Goal: Task Accomplishment & Management: Use online tool/utility

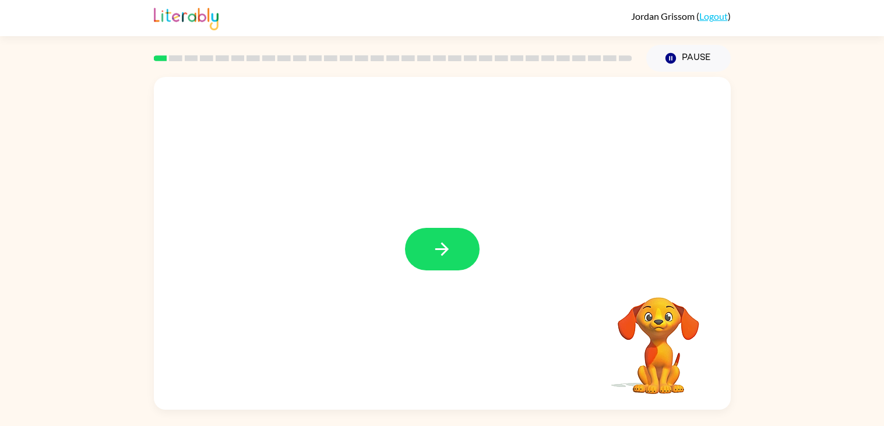
click at [436, 250] on icon "button" at bounding box center [442, 249] width 20 height 20
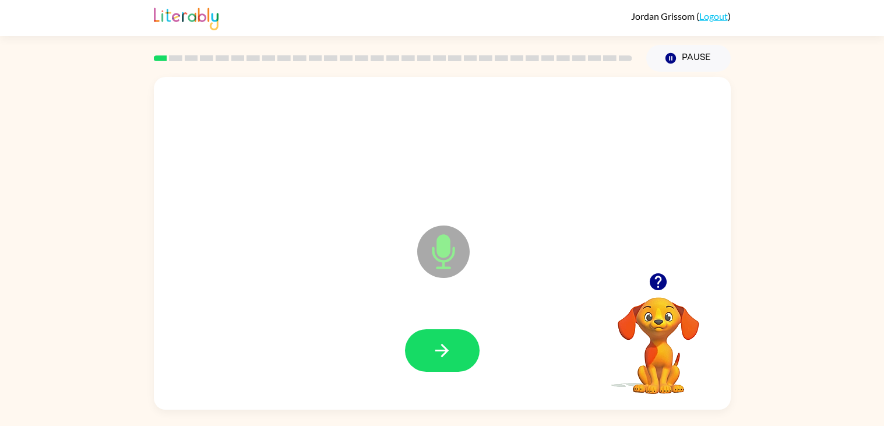
click at [444, 221] on icon at bounding box center [443, 225] width 29 height 87
click at [450, 343] on icon "button" at bounding box center [442, 350] width 20 height 20
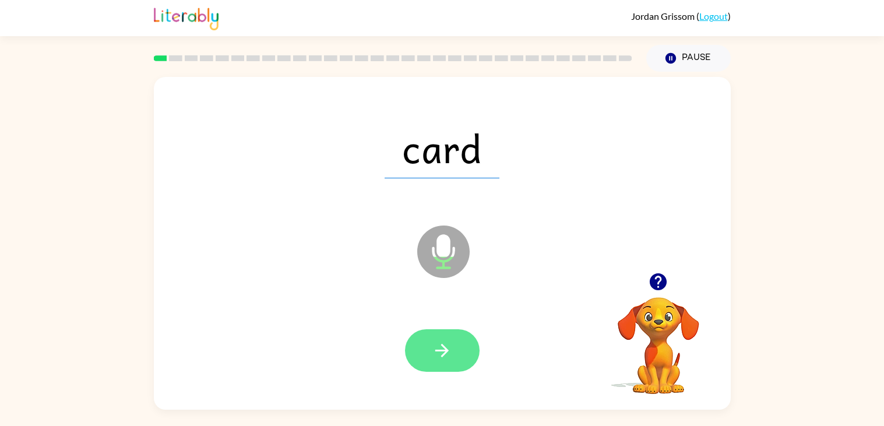
click at [448, 351] on icon "button" at bounding box center [442, 350] width 20 height 20
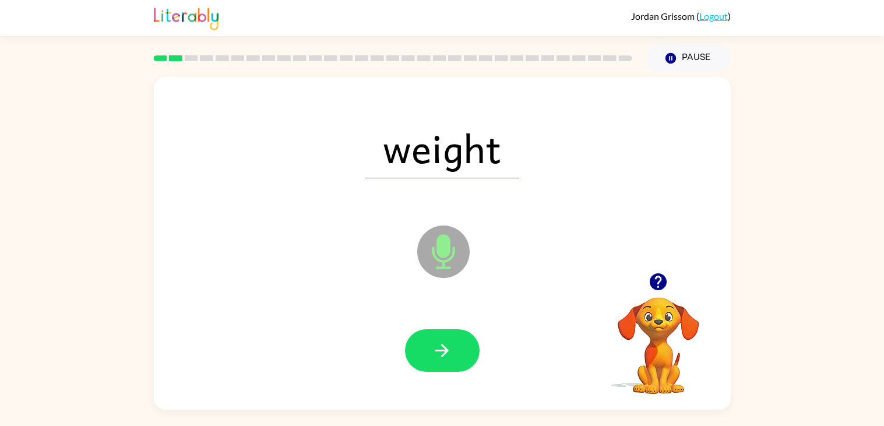
click at [452, 360] on button "button" at bounding box center [442, 350] width 75 height 43
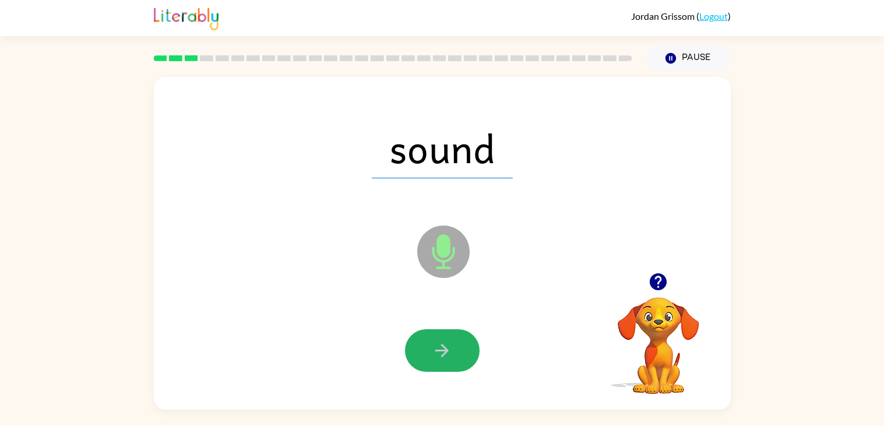
click at [452, 360] on button "button" at bounding box center [442, 350] width 75 height 43
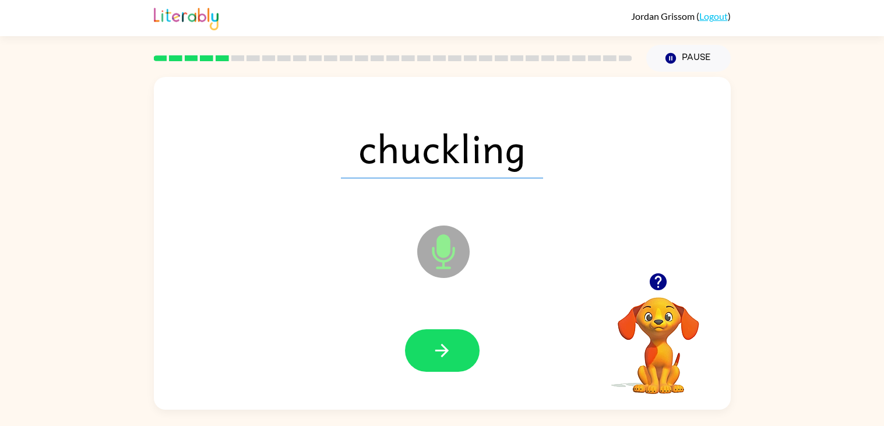
click at [452, 360] on button "button" at bounding box center [442, 350] width 75 height 43
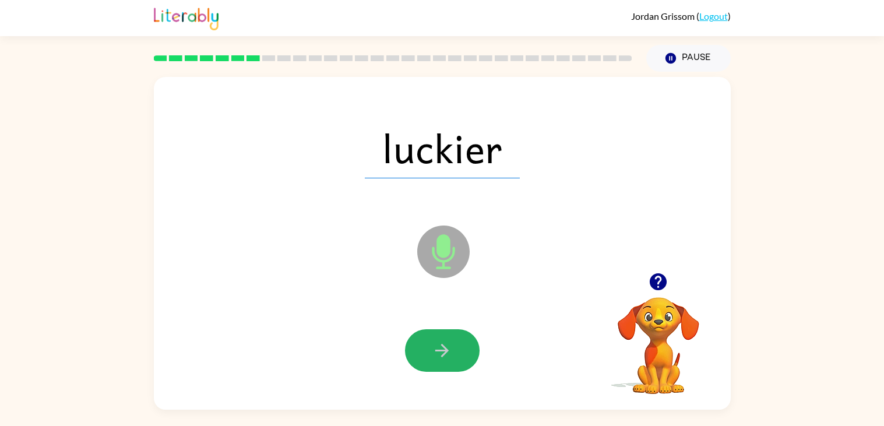
click at [452, 360] on button "button" at bounding box center [442, 350] width 75 height 43
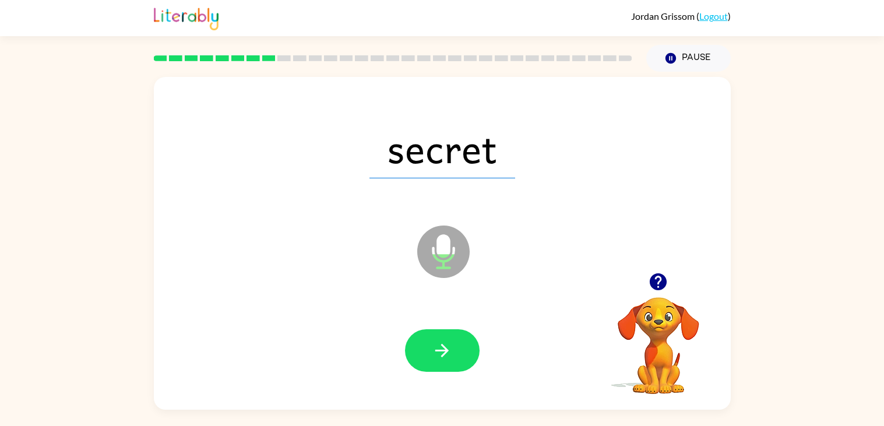
click at [452, 360] on button "button" at bounding box center [442, 350] width 75 height 43
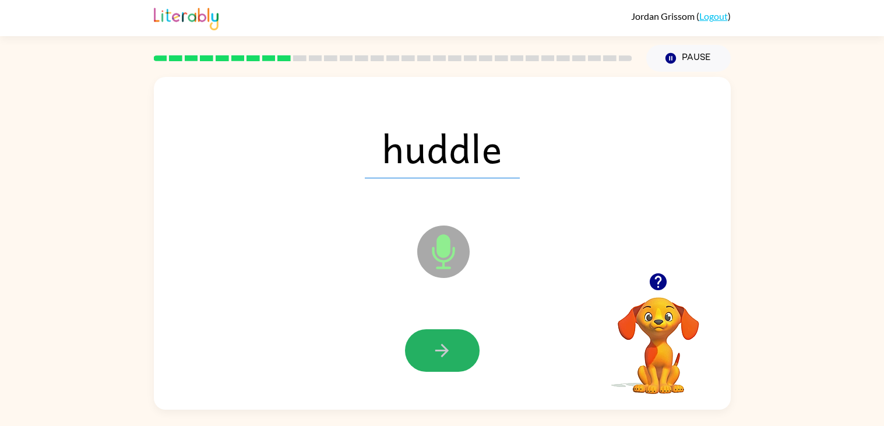
click at [452, 360] on button "button" at bounding box center [442, 350] width 75 height 43
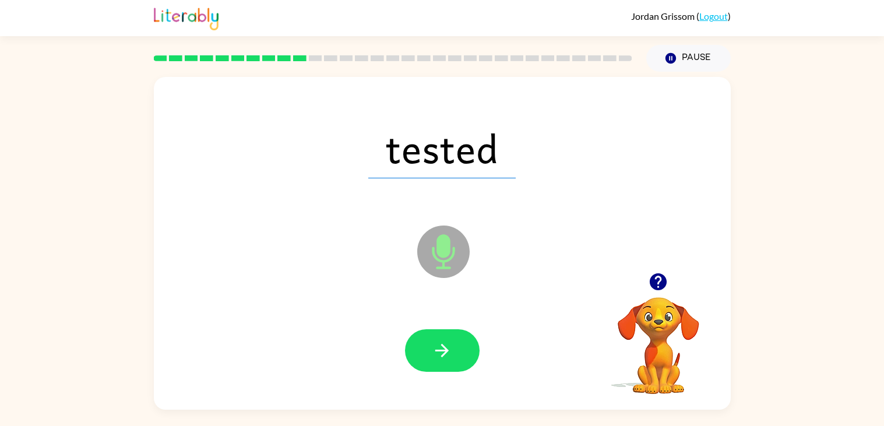
click at [452, 360] on button "button" at bounding box center [442, 350] width 75 height 43
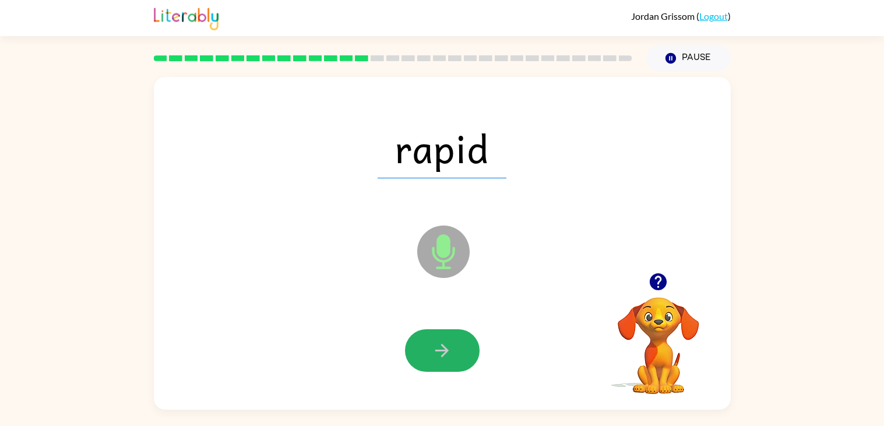
click at [452, 360] on button "button" at bounding box center [442, 350] width 75 height 43
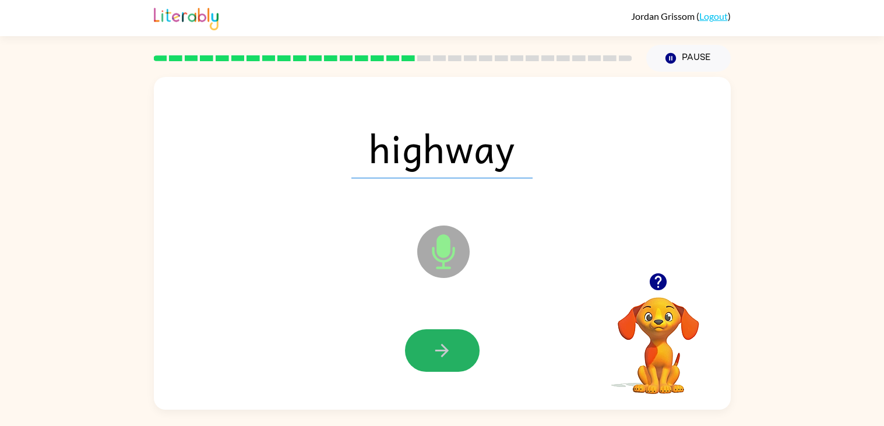
click at [452, 360] on button "button" at bounding box center [442, 350] width 75 height 43
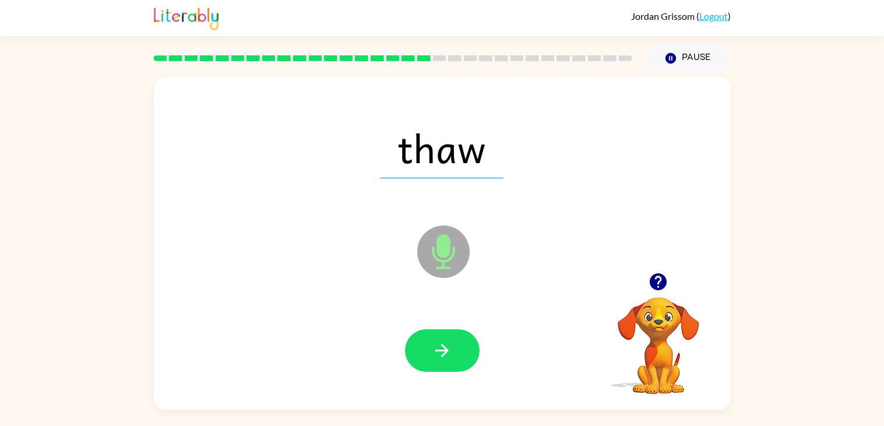
click at [452, 360] on button "button" at bounding box center [442, 350] width 75 height 43
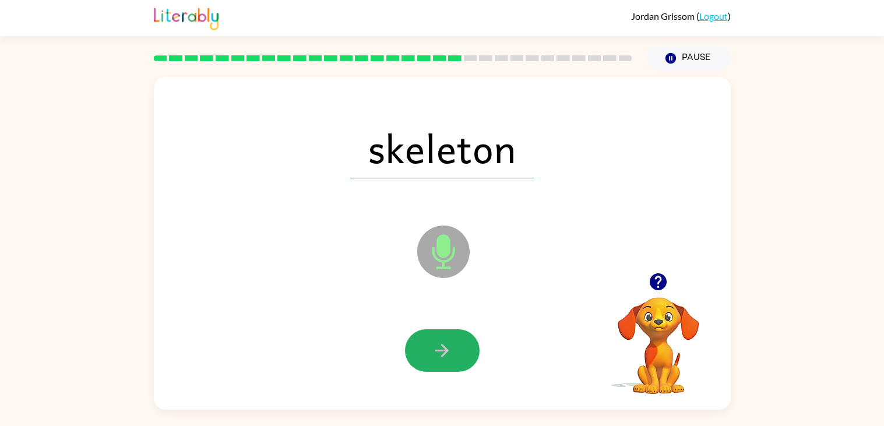
click at [452, 360] on button "button" at bounding box center [442, 350] width 75 height 43
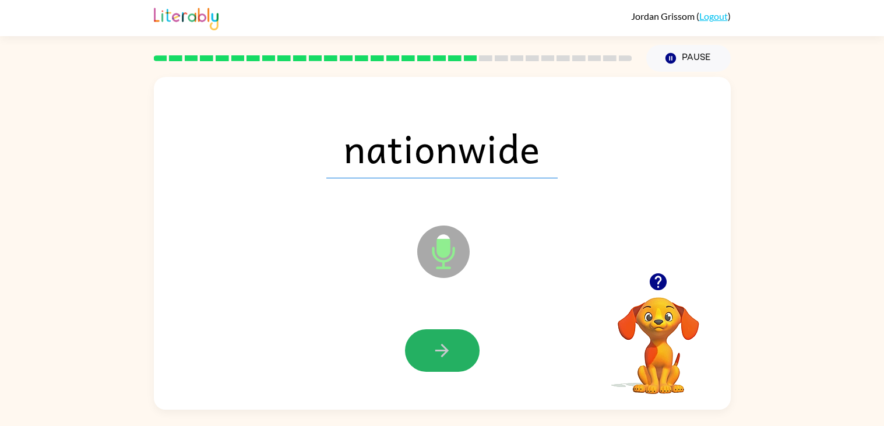
click at [452, 360] on button "button" at bounding box center [442, 350] width 75 height 43
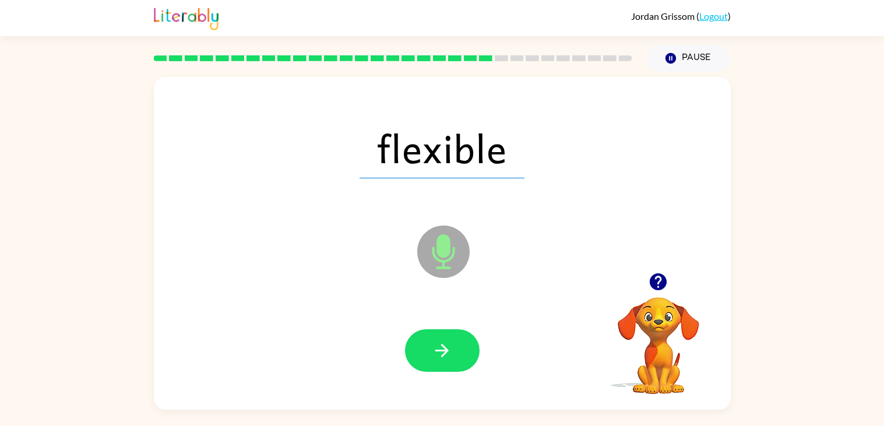
click at [452, 360] on button "button" at bounding box center [442, 350] width 75 height 43
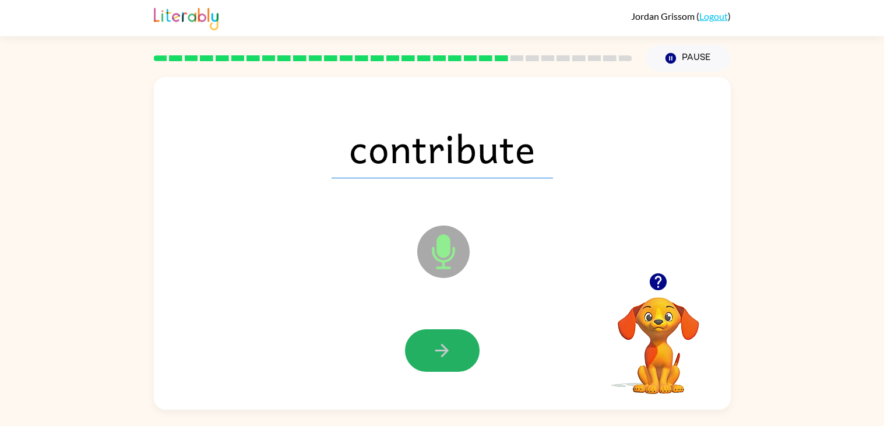
click at [452, 360] on button "button" at bounding box center [442, 350] width 75 height 43
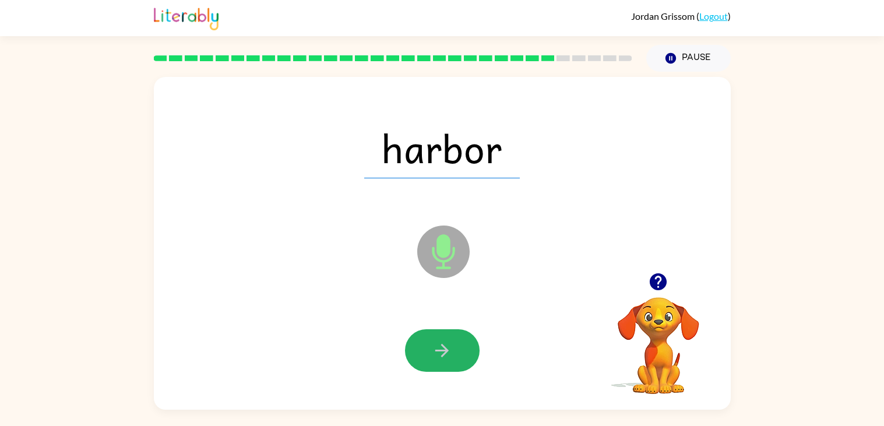
click at [452, 360] on button "button" at bounding box center [442, 350] width 75 height 43
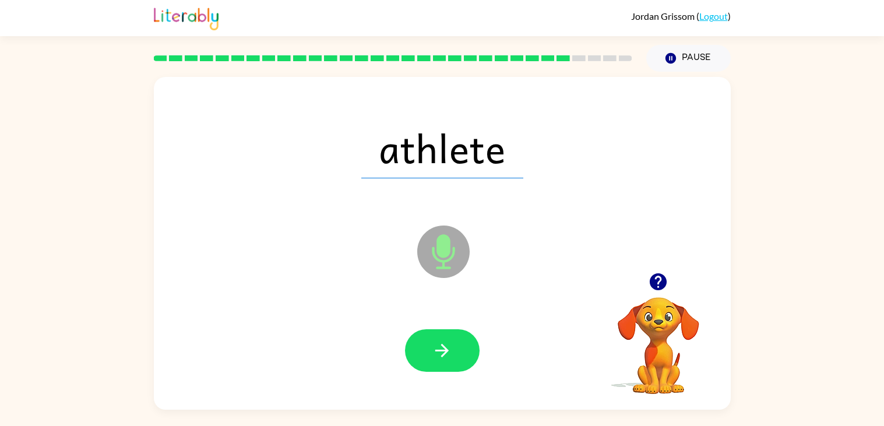
click at [452, 360] on button "button" at bounding box center [442, 350] width 75 height 43
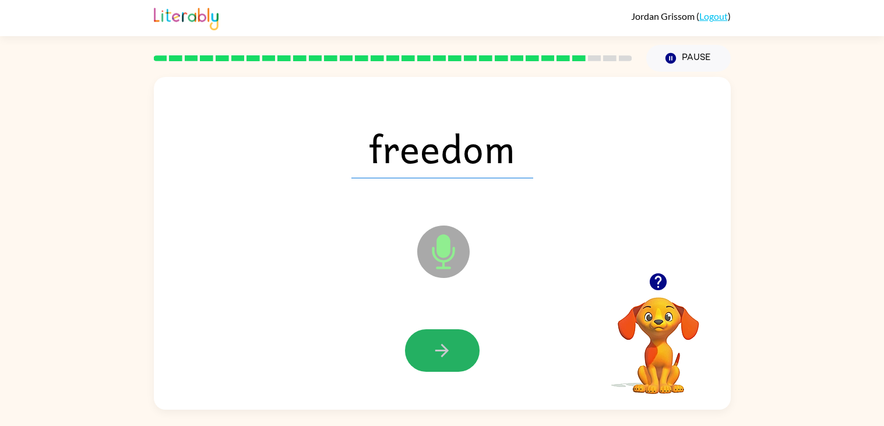
click at [452, 360] on button "button" at bounding box center [442, 350] width 75 height 43
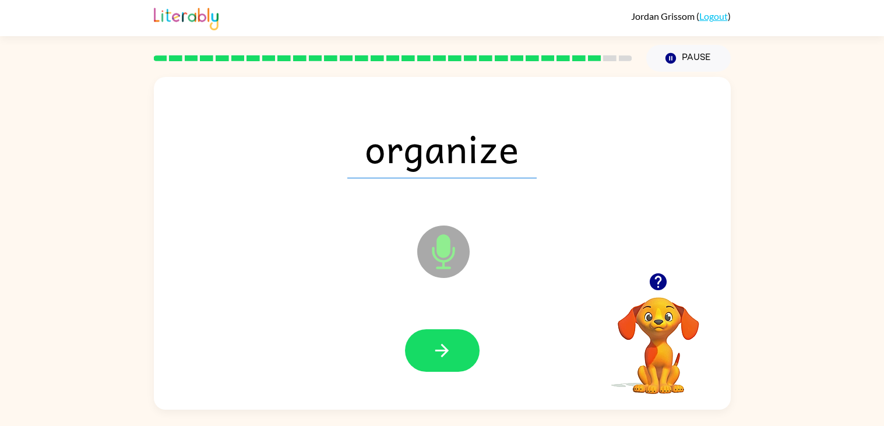
click at [452, 360] on button "button" at bounding box center [442, 350] width 75 height 43
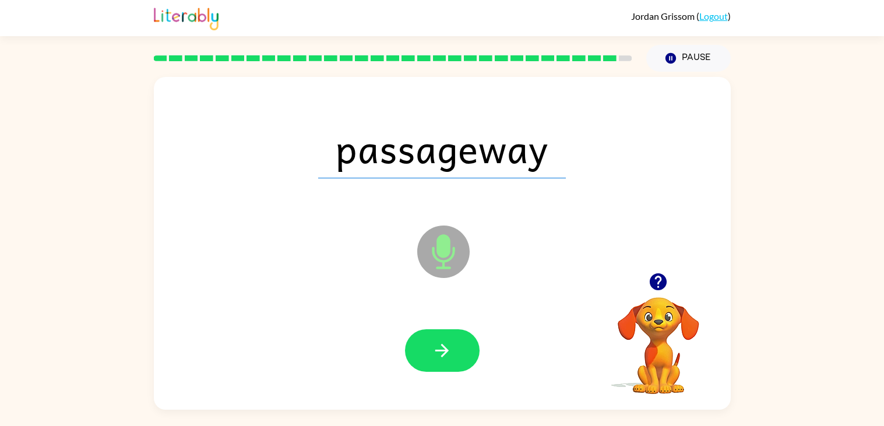
click at [452, 360] on button "button" at bounding box center [442, 350] width 75 height 43
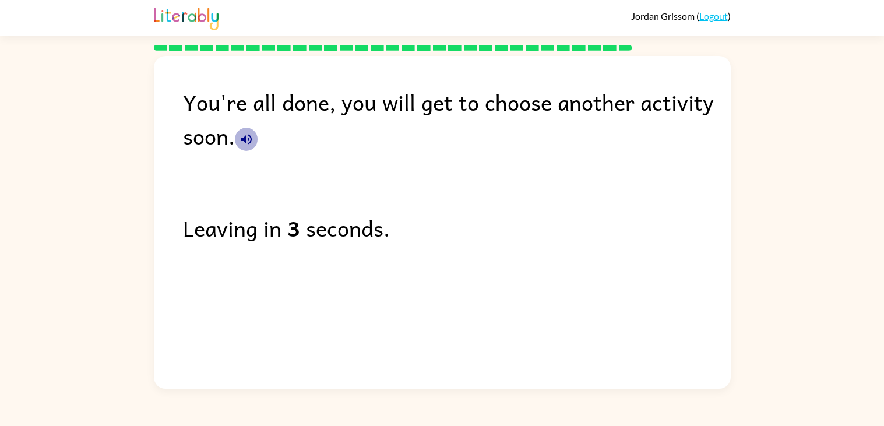
click at [243, 143] on icon "button" at bounding box center [246, 139] width 14 height 14
